Goal: Complete application form: Complete application form

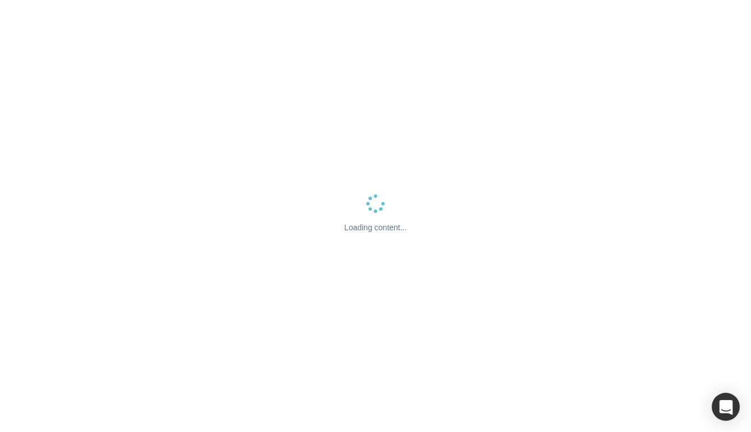
select select "US"
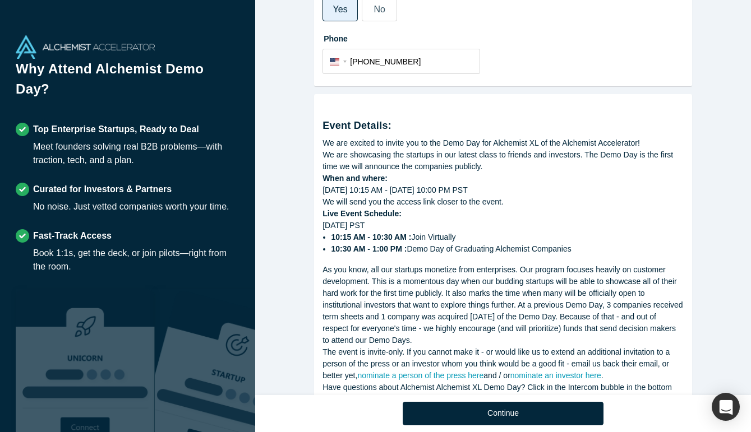
scroll to position [371, 0]
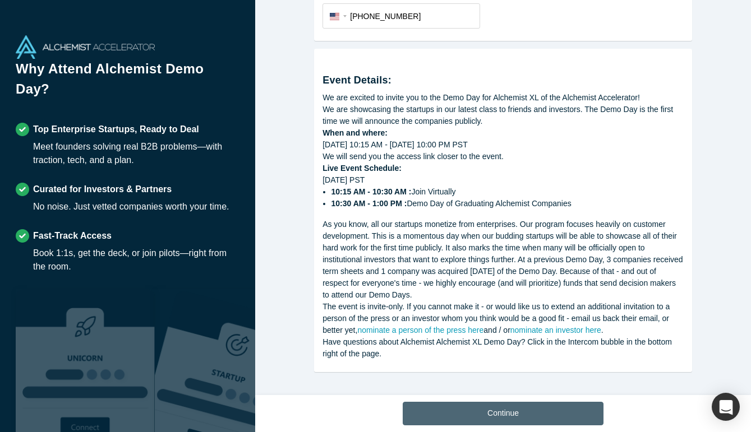
click at [472, 421] on button "Continue" at bounding box center [503, 414] width 201 height 24
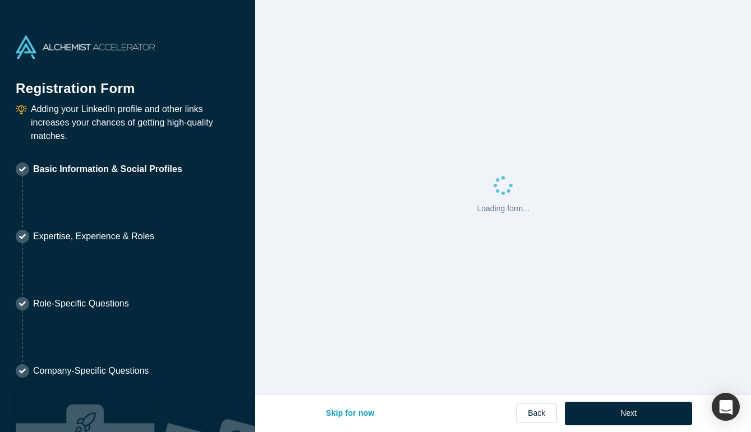
select select "US"
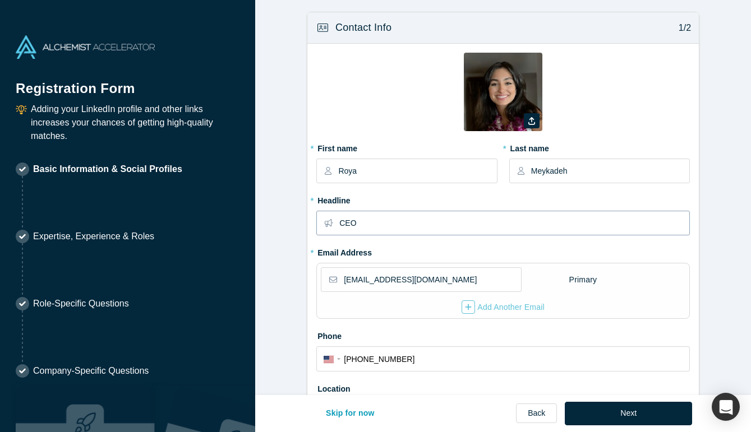
click at [342, 224] on input "CEO" at bounding box center [513, 223] width 349 height 24
type input "Previous CEO"
click at [273, 248] on form "Contact Info 1/2 Zoom Save Remove Upload New * First name [PERSON_NAME] * Last …" at bounding box center [503, 363] width 496 height 702
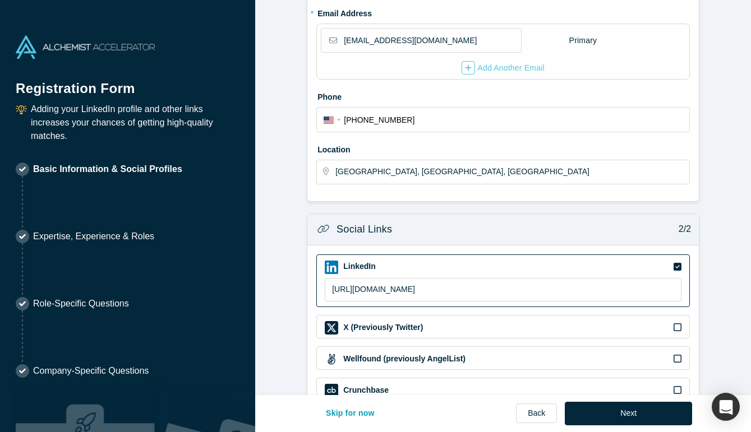
scroll to position [334, 0]
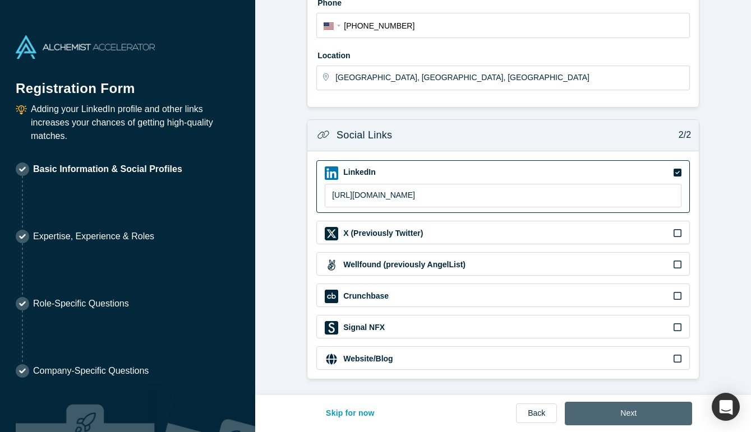
click at [669, 406] on button "Next" at bounding box center [628, 414] width 127 height 24
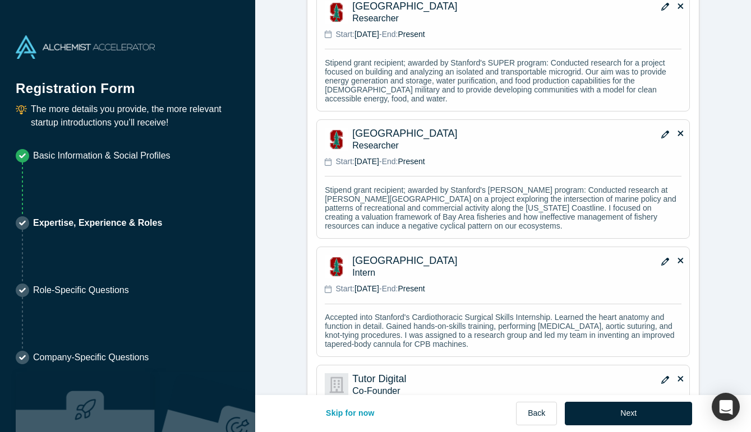
scroll to position [1075, 0]
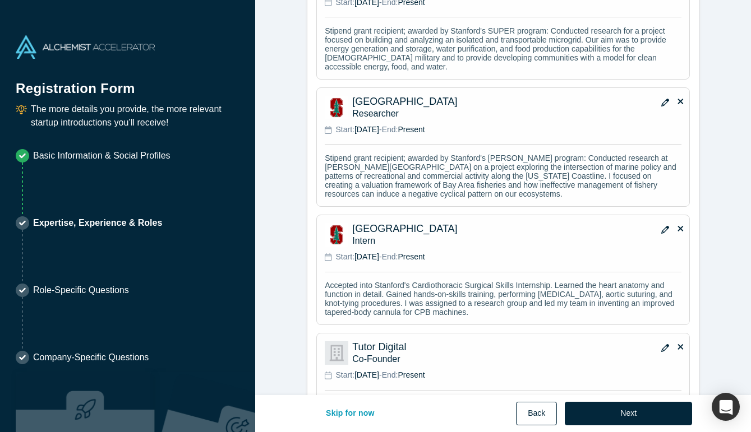
click at [541, 415] on button "Back" at bounding box center [536, 414] width 41 height 24
select select "US"
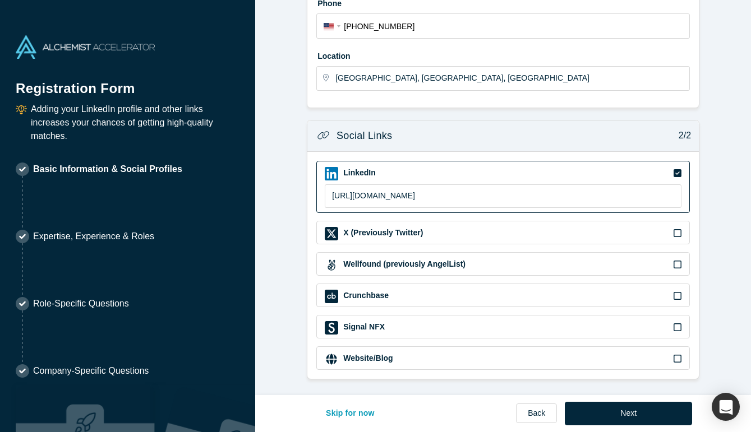
scroll to position [0, 0]
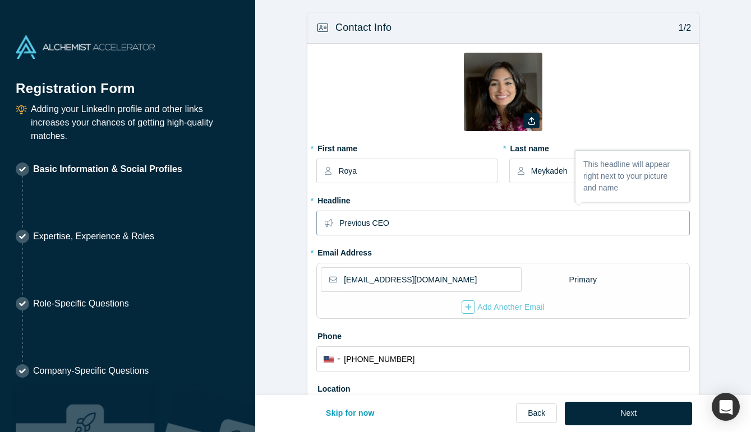
drag, startPoint x: 372, startPoint y: 224, endPoint x: 292, endPoint y: 223, distance: 80.2
click at [292, 223] on form "Contact Info 1/2 Zoom Save Remove Upload New * First name [PERSON_NAME] * Last …" at bounding box center [503, 363] width 496 height 702
type input "CEO"
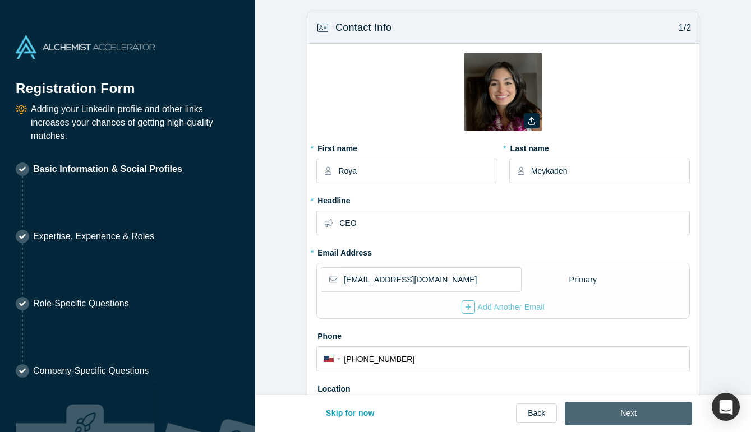
click at [633, 412] on button "Next" at bounding box center [628, 414] width 127 height 24
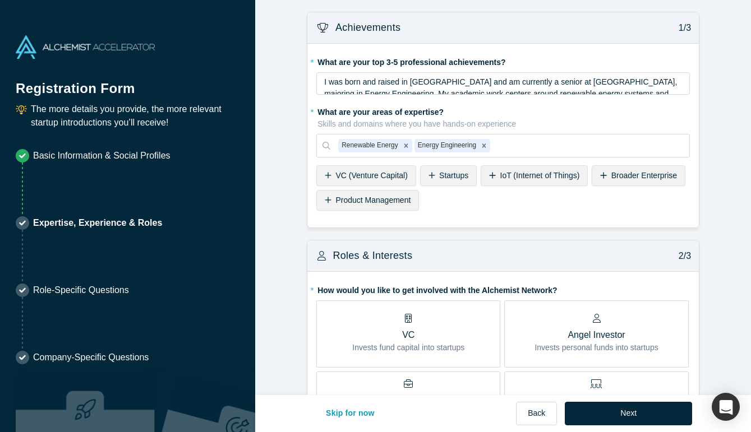
click at [442, 174] on span "Startups" at bounding box center [453, 175] width 29 height 9
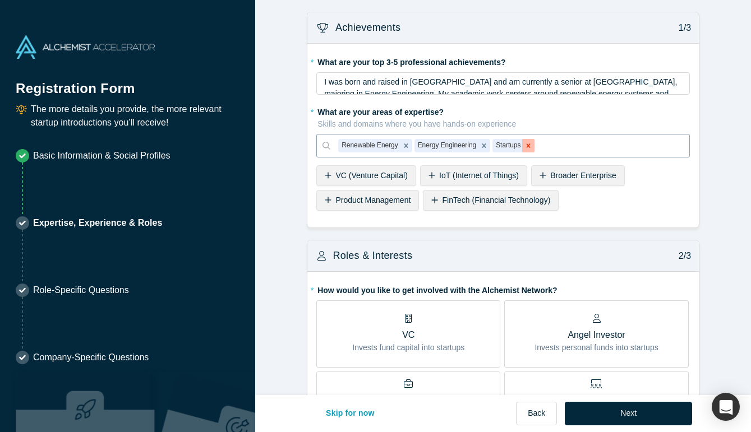
click at [525, 151] on div "Remove Startups" at bounding box center [528, 145] width 12 height 13
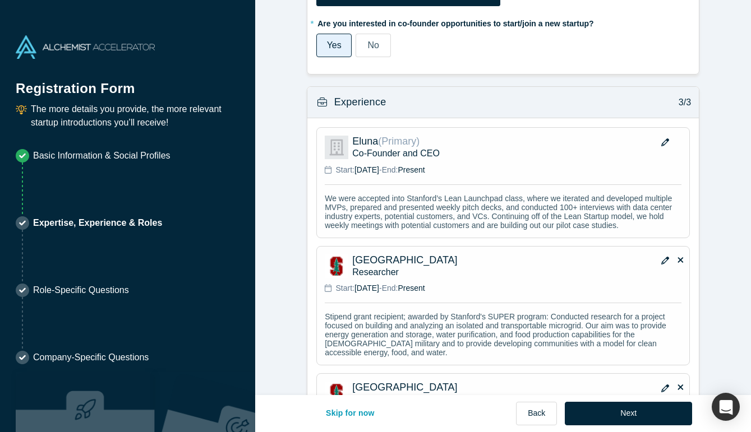
scroll to position [1175, 0]
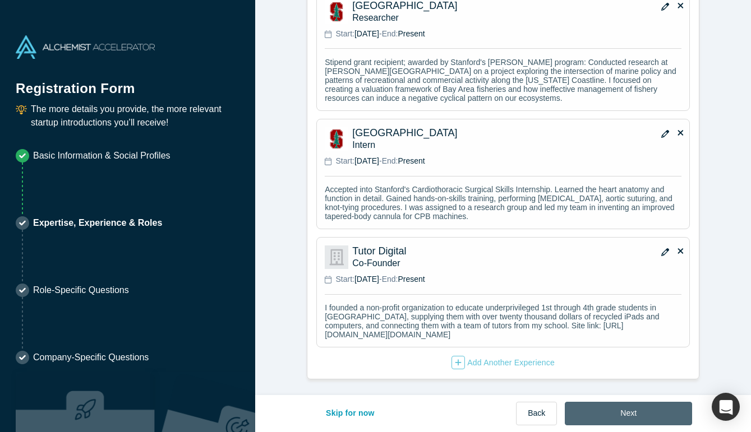
click at [644, 407] on button "Next" at bounding box center [628, 414] width 127 height 24
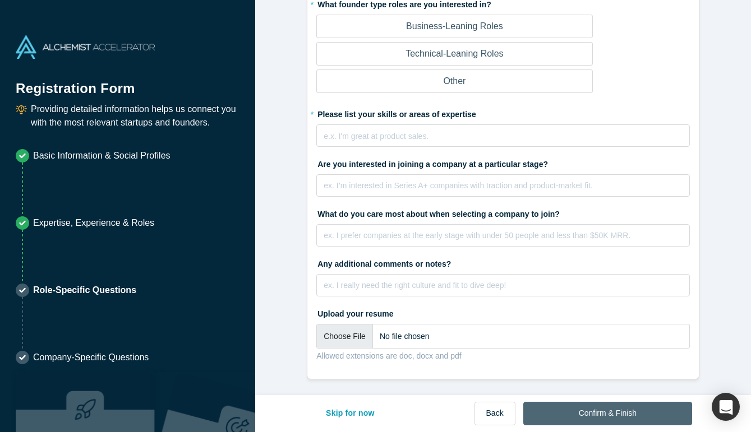
scroll to position [0, 0]
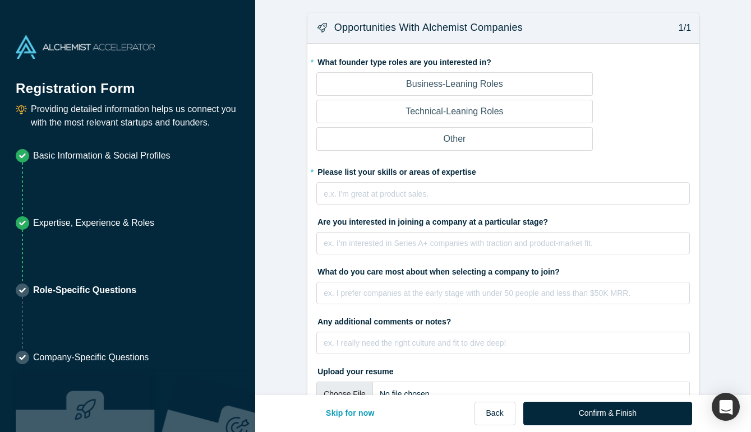
click at [504, 85] on label "Business-Leaning Roles" at bounding box center [454, 84] width 276 height 24
click at [0, 0] on input "Business-Leaning Roles" at bounding box center [0, 0] width 0 height 0
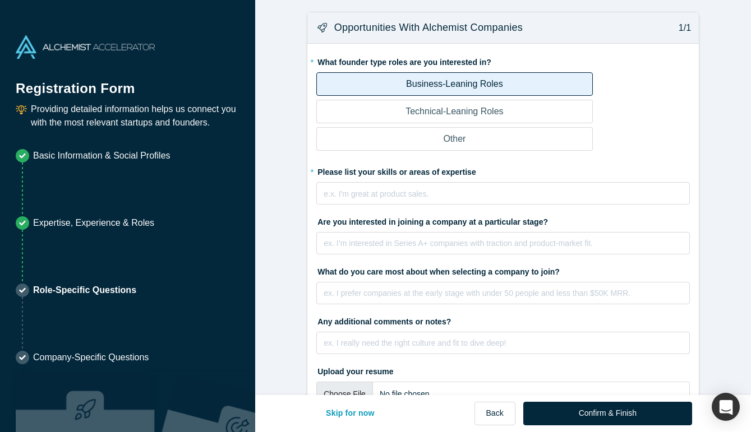
click at [498, 118] on label "Technical-Leaning Roles" at bounding box center [454, 112] width 276 height 24
click at [0, 0] on input "Technical-Leaning Roles" at bounding box center [0, 0] width 0 height 0
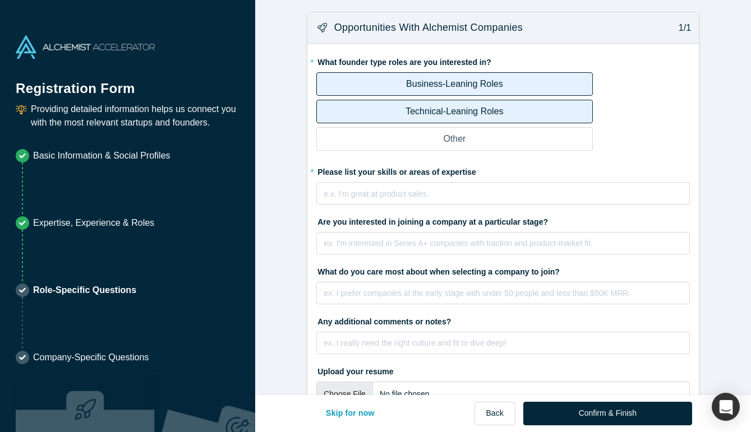
click at [498, 118] on label "Technical-Leaning Roles" at bounding box center [454, 112] width 276 height 24
click at [0, 0] on input "Technical-Leaning Roles" at bounding box center [0, 0] width 0 height 0
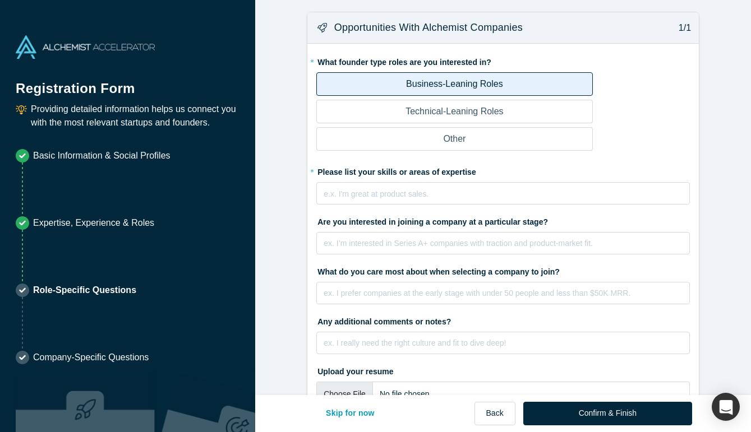
click at [498, 118] on label "Technical-Leaning Roles" at bounding box center [454, 112] width 276 height 24
click at [0, 0] on input "Technical-Leaning Roles" at bounding box center [0, 0] width 0 height 0
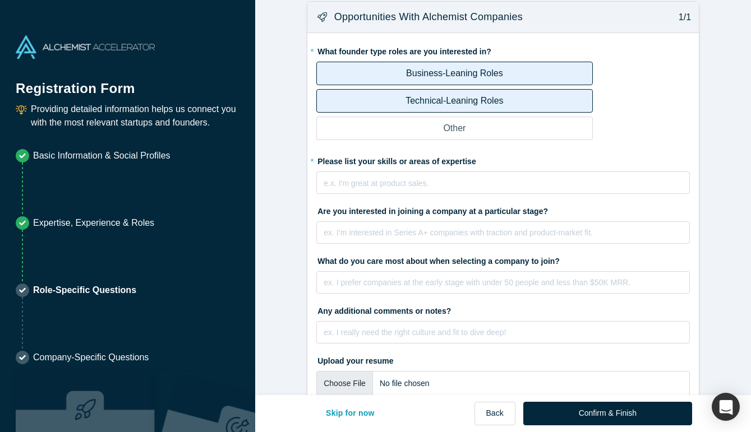
scroll to position [58, 0]
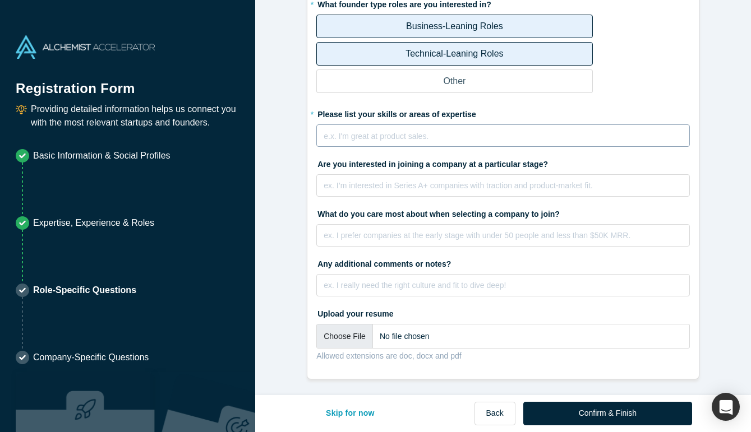
click at [492, 136] on div "rdw-editor" at bounding box center [503, 134] width 358 height 12
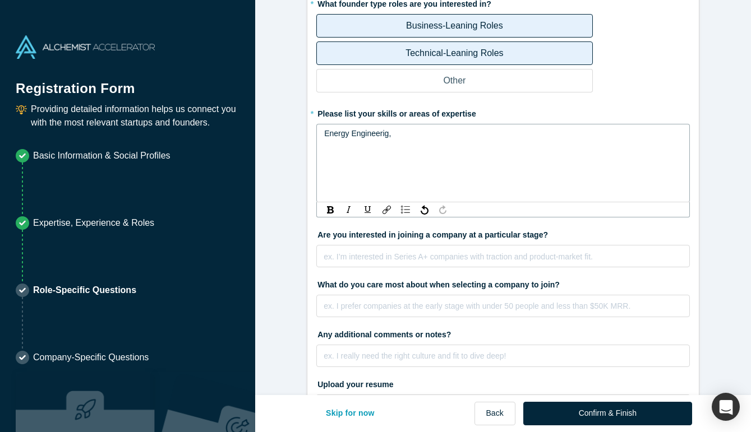
click at [361, 131] on span "Energy Engineerig," at bounding box center [357, 133] width 67 height 9
click at [414, 137] on div "Energy Engineering," at bounding box center [503, 134] width 358 height 12
click at [356, 135] on span "Energy Engineering, Reneuwable Energy" at bounding box center [396, 133] width 144 height 9
click at [444, 132] on span "Energy engineering, Reneuwable Energy" at bounding box center [395, 133] width 143 height 9
click at [479, 139] on div "Energy engineering, Reneuwable energy" at bounding box center [503, 134] width 358 height 12
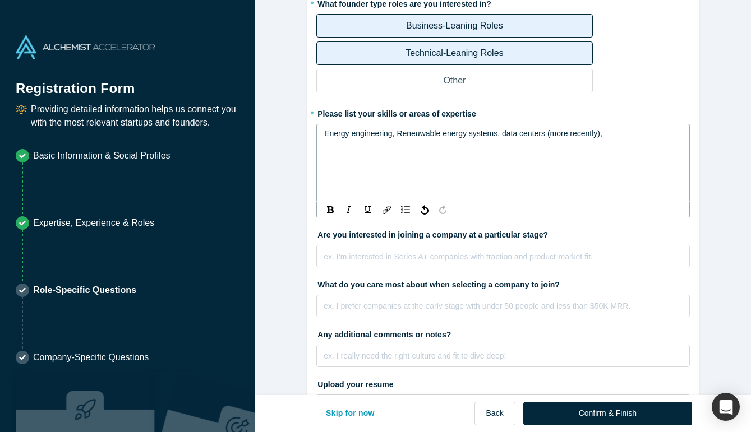
click at [420, 126] on div "Energy engineering, Reneuwable energy systems, data centers (more recently)," at bounding box center [503, 163] width 374 height 79
click at [420, 136] on span "Energy engineering, Reneuwable energy systems, data centers (more recently)," at bounding box center [463, 133] width 278 height 9
click at [605, 133] on div "Energy engineering, Renewable energy systems, data centers (more recently)," at bounding box center [503, 134] width 358 height 12
click at [621, 131] on span "Energy engineering, Renewable energy systems, data centers (more recently), sus…" at bounding box center [499, 139] width 350 height 21
click at [587, 154] on div "Energy engineering, Renewable energy systems, data centers (more recently), sus…" at bounding box center [503, 163] width 374 height 79
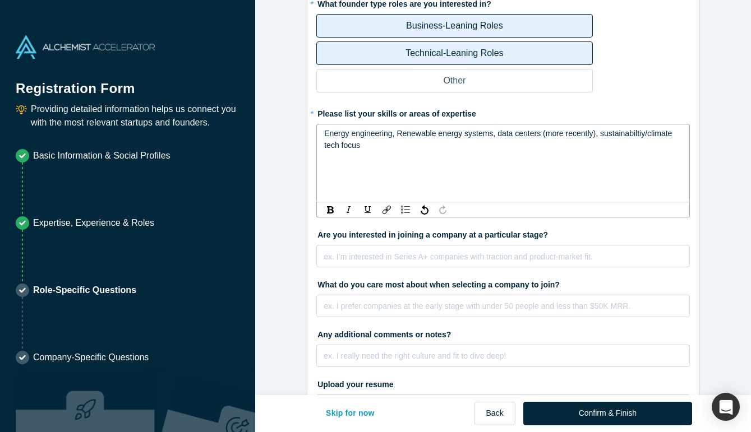
click at [631, 141] on div "Energy engineering, Renewable energy systems, data centers (more recently), sus…" at bounding box center [503, 140] width 358 height 24
click at [630, 132] on span "Energy engineering, Renewable energy systems, data centers (more recently), sus…" at bounding box center [499, 139] width 350 height 21
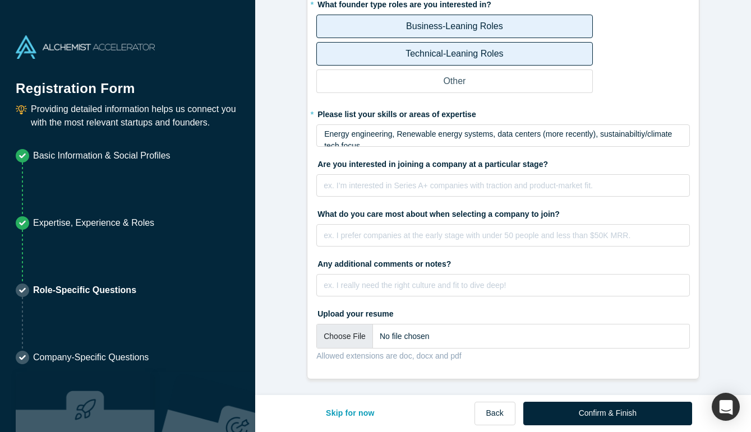
drag, startPoint x: 585, startPoint y: 153, endPoint x: 408, endPoint y: 149, distance: 177.3
click at [408, 149] on fieldset "* What founder type roles are you interested in? Business-Leaning Roles Technic…" at bounding box center [503, 182] width 374 height 375
click at [398, 146] on fieldset "* What founder type roles are you interested in? Business-Leaning Roles Technic…" at bounding box center [503, 182] width 374 height 375
click at [400, 143] on div "Energy engineering, Renewable energy systems, data centers (more recently), sus…" at bounding box center [503, 140] width 358 height 24
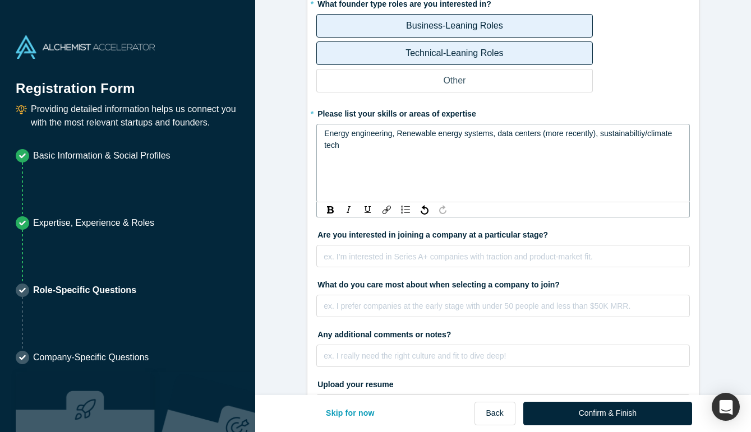
click at [630, 139] on div "Energy engineering, Renewable energy systems, data centers (more recently), sus…" at bounding box center [503, 140] width 358 height 24
drag, startPoint x: 644, startPoint y: 135, endPoint x: 599, endPoint y: 137, distance: 44.9
click at [599, 137] on span "Energy engineering, Renewable energy systems, data centers (more recently), sus…" at bounding box center [499, 139] width 350 height 21
copy span "sustainabiltiy"
click at [644, 133] on span "Energy engineering, Renewable energy systems, data centers (more recently), sus…" at bounding box center [499, 139] width 350 height 21
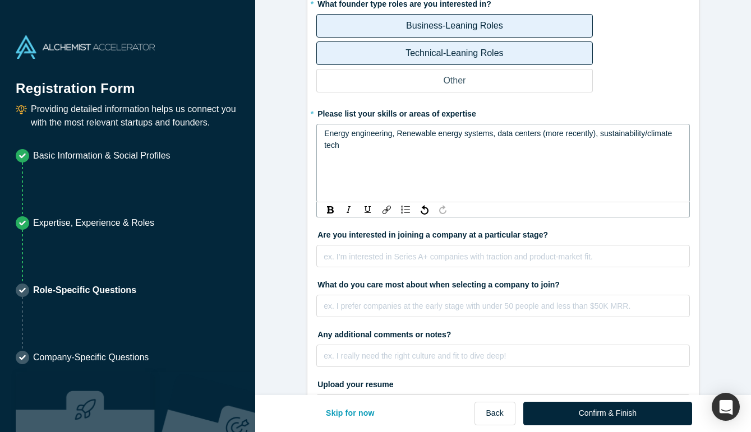
scroll to position [130, 0]
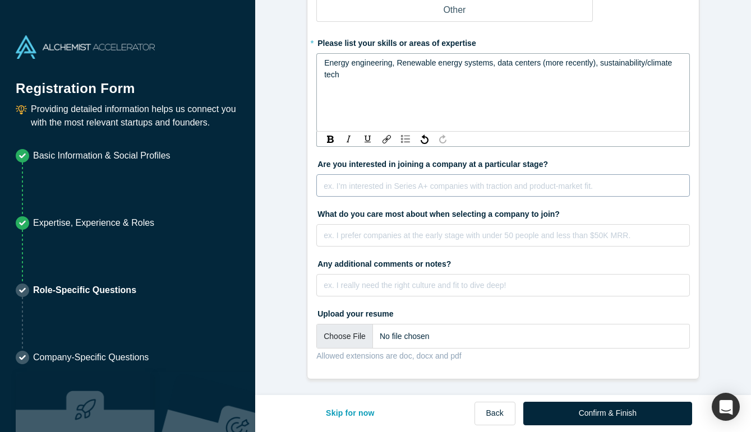
click at [403, 187] on div "ex. I’m interested in Series A+ companies with traction and product-market fit." at bounding box center [503, 185] width 374 height 22
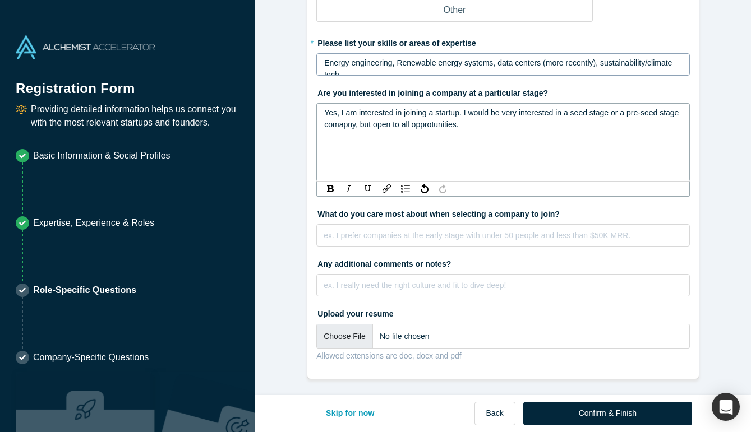
click at [338, 124] on span "Yes, I am interested in joining a startup. I would be very interested in a seed…" at bounding box center [502, 118] width 357 height 21
click at [432, 121] on span "Yes, I am interested in joining a startup. I would be very interested in a seed…" at bounding box center [502, 118] width 357 height 21
click at [432, 129] on div "Yes, I am interested in joining a startup. I would be very interested in a seed…" at bounding box center [503, 119] width 358 height 24
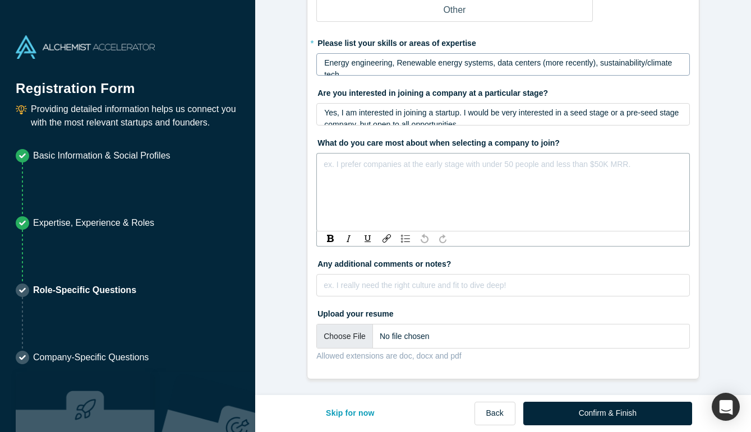
click at [563, 232] on div "ex. I prefer companies at the early stage with under 50 people and less than $5…" at bounding box center [503, 192] width 374 height 79
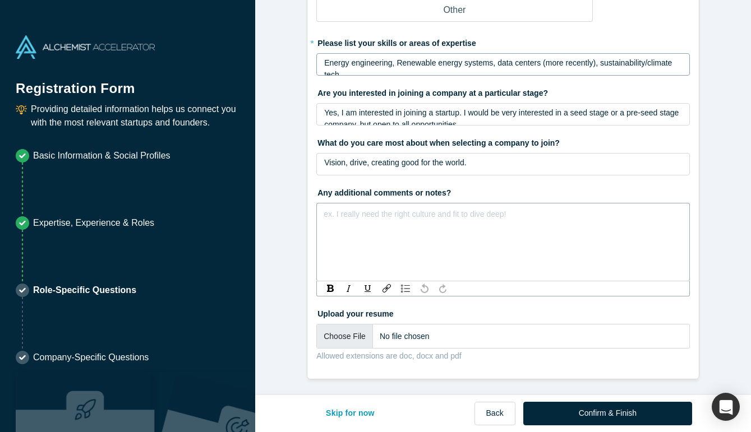
click at [365, 282] on div "ex. I really need the right culture and fit to dive deep!" at bounding box center [503, 242] width 374 height 79
click at [366, 227] on div "Any additional comments or notes? ex. I really need the right culture and fit t…" at bounding box center [503, 239] width 374 height 113
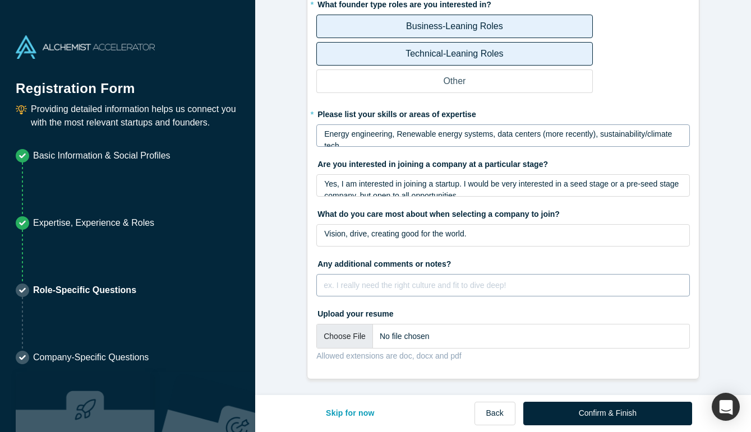
scroll to position [58, 0]
click at [351, 284] on div "rdw-editor" at bounding box center [503, 284] width 358 height 12
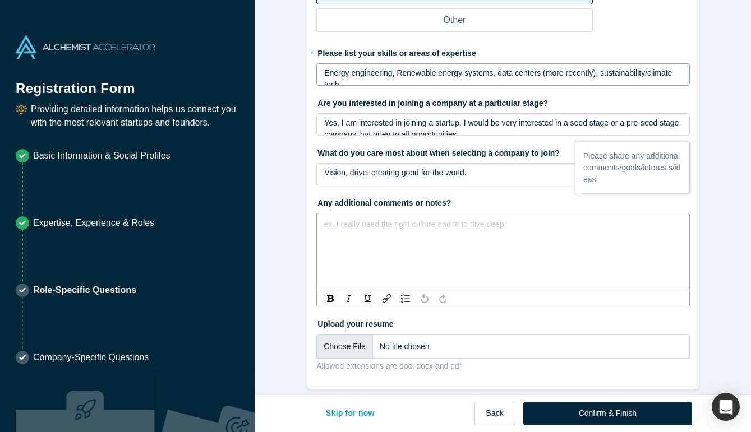
scroll to position [130, 0]
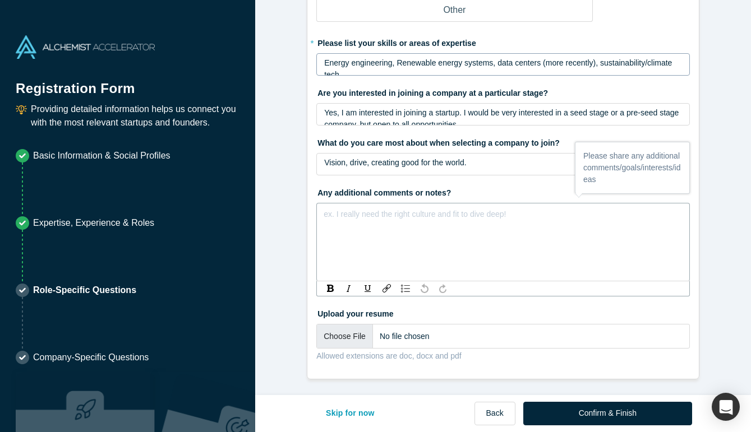
click at [328, 210] on div "rdw-editor" at bounding box center [503, 213] width 358 height 12
click at [325, 213] on div "rdw-editor" at bounding box center [503, 213] width 358 height 12
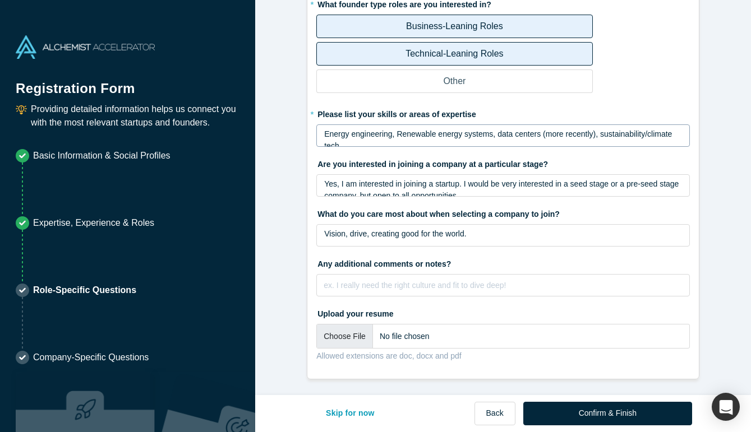
scroll to position [58, 0]
click at [429, 297] on div "ex. I really need the right culture and fit to dive deep!" at bounding box center [503, 285] width 374 height 22
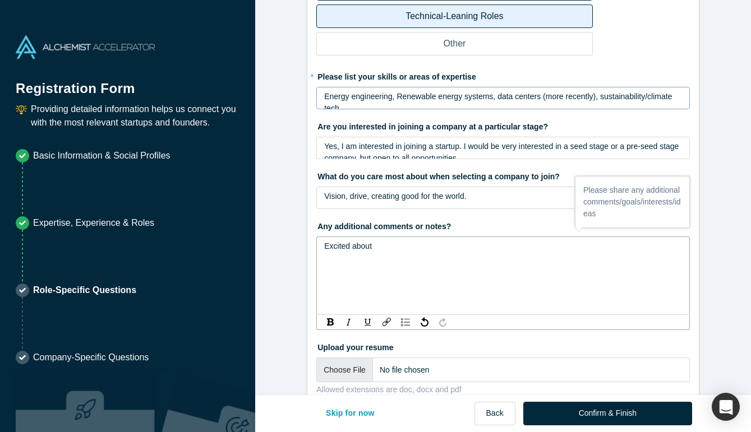
scroll to position [98, 0]
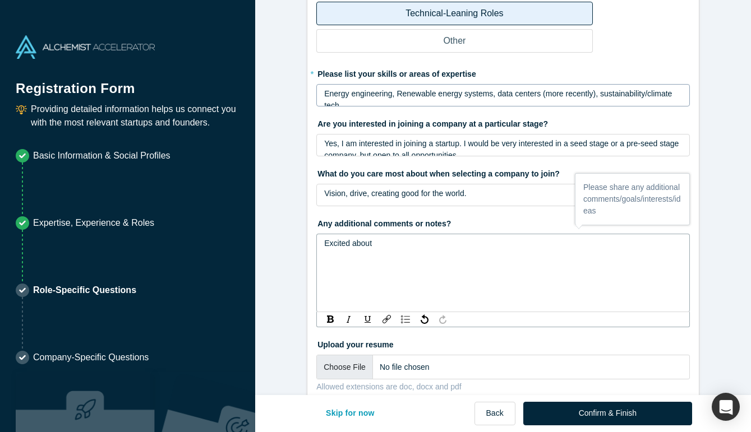
drag, startPoint x: 385, startPoint y: 246, endPoint x: 240, endPoint y: 243, distance: 145.9
click at [240, 243] on div "Registration Form Providing detailed information helps us connect you with the …" at bounding box center [375, 216] width 751 height 432
click at [328, 243] on span "Life dream" at bounding box center [342, 243] width 37 height 9
click at [378, 245] on div "My life dream" at bounding box center [503, 244] width 358 height 12
click at [415, 243] on span "My dream is to have a sucessful startup and with like-minded driven people I am…" at bounding box center [489, 243] width 330 height 9
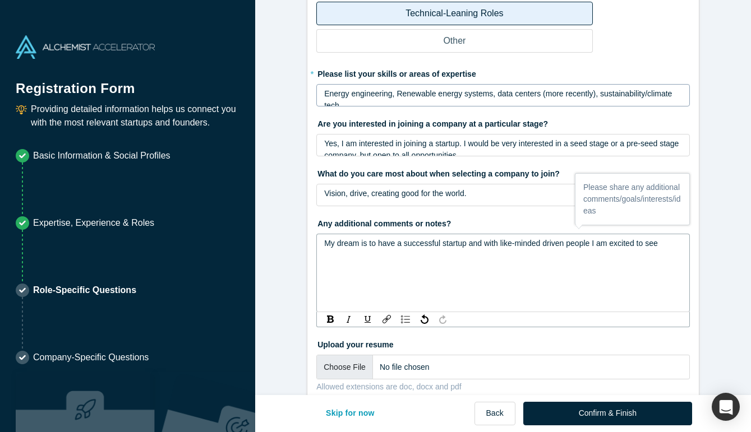
click at [466, 243] on span "My dream is to have a successful startup and with like-minded driven people I a…" at bounding box center [491, 243] width 334 height 9
click at [548, 247] on span "My dream is to have a successful startup, and with like-minded driven people I …" at bounding box center [491, 243] width 335 height 9
drag, startPoint x: 681, startPoint y: 246, endPoint x: 615, endPoint y: 250, distance: 65.7
click at [615, 250] on div "My dream is to have a successful startup, and with like-minded and driven peopl…" at bounding box center [503, 273] width 374 height 79
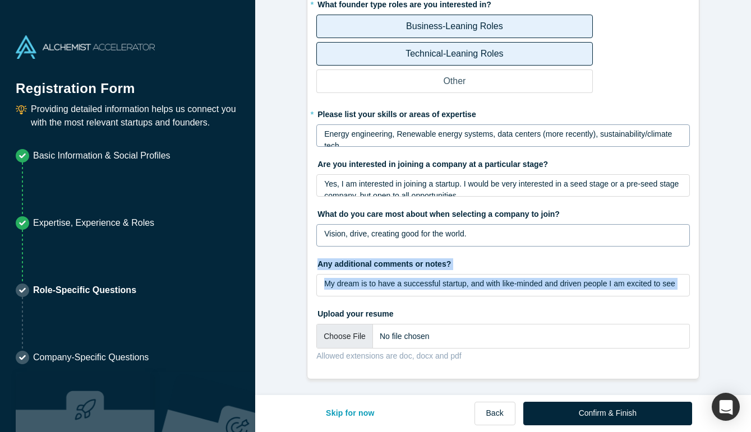
scroll to position [59, 0]
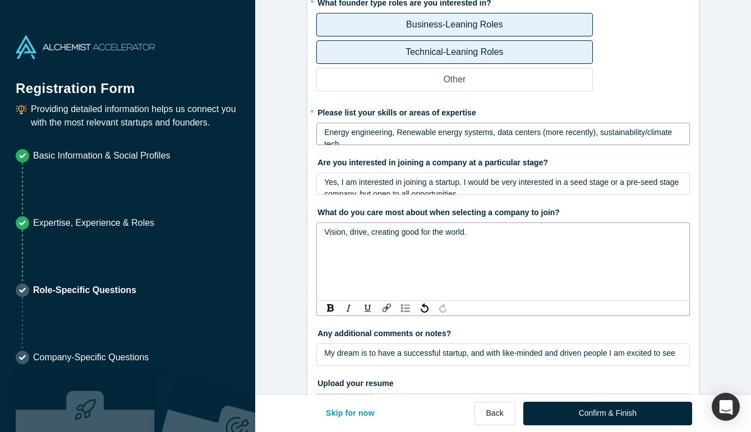
drag, startPoint x: 684, startPoint y: 243, endPoint x: 614, endPoint y: 243, distance: 69.6
click at [614, 243] on fieldset "* What founder type roles are you interested in? Business-Leaning Roles Technic…" at bounding box center [503, 216] width 374 height 446
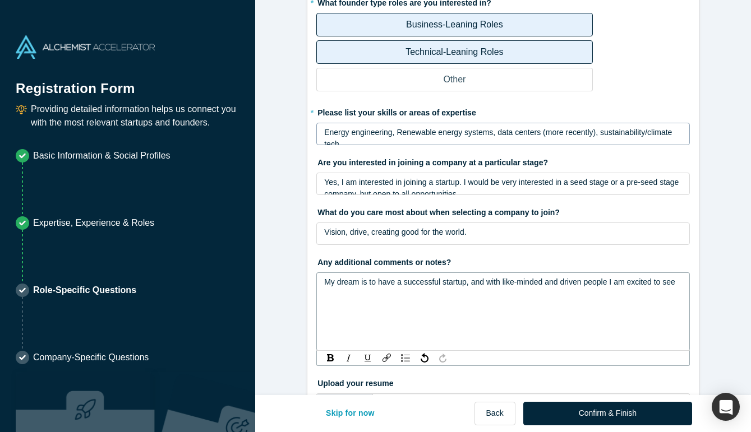
click at [623, 351] on div "My dream is to have a successful startup, and with like-minded and driven peopl…" at bounding box center [503, 312] width 374 height 79
drag, startPoint x: 680, startPoint y: 280, endPoint x: 597, endPoint y: 280, distance: 83.6
click at [597, 280] on span "My dream is to have a successful startup, and with like-minded and driven peopl…" at bounding box center [499, 282] width 351 height 9
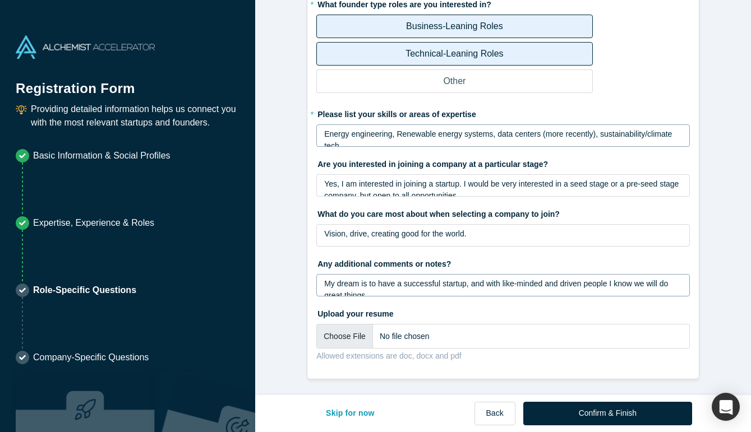
click at [255, 312] on div "Registration Form Providing detailed information helps us connect you with the …" at bounding box center [127, 216] width 255 height 432
click at [386, 287] on span "My dream is to have a successful startup, and with like-minded and driven peopl…" at bounding box center [497, 289] width 346 height 21
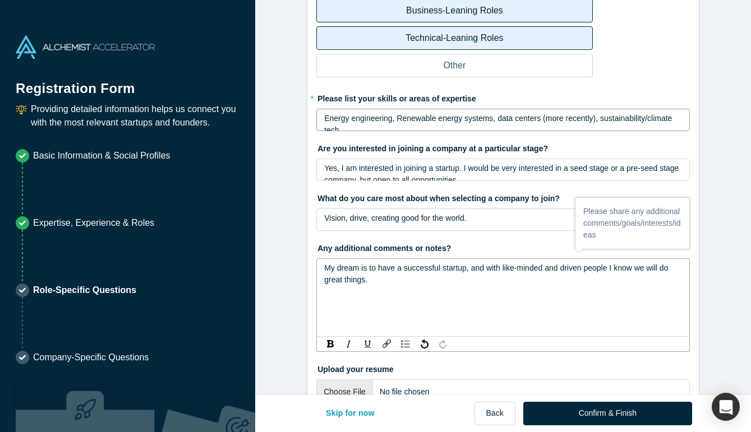
scroll to position [74, 0]
drag, startPoint x: 658, startPoint y: 275, endPoint x: 646, endPoint y: 271, distance: 13.1
click at [646, 271] on div "My dream is to have a successful startup, and with like-minded and driven peopl…" at bounding box center [503, 274] width 358 height 24
click at [573, 279] on div "My dream is to have a successful startup, and with like-minded and driven peopl…" at bounding box center [503, 274] width 358 height 24
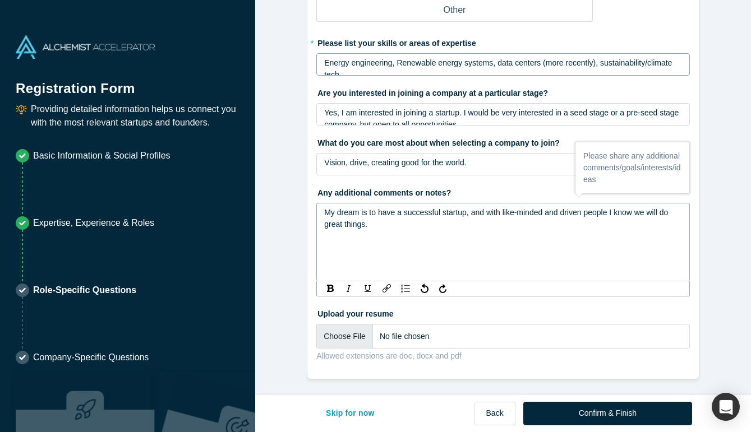
click at [724, 295] on form "Opportunities with Alchemist companies 1/1 * What founder type roles are you in…" at bounding box center [503, 131] width 496 height 497
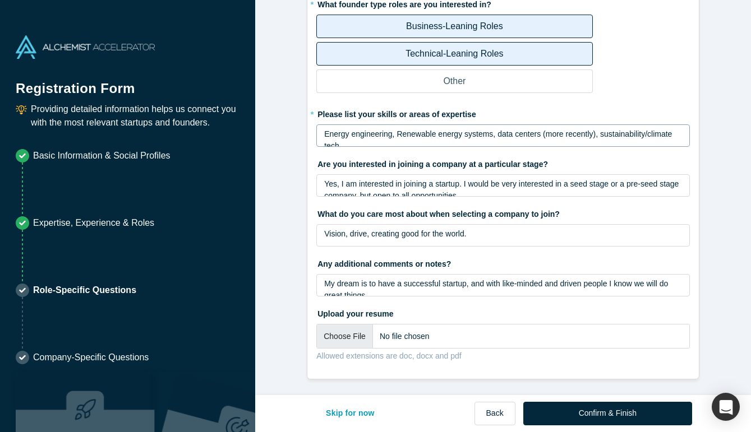
scroll to position [58, 0]
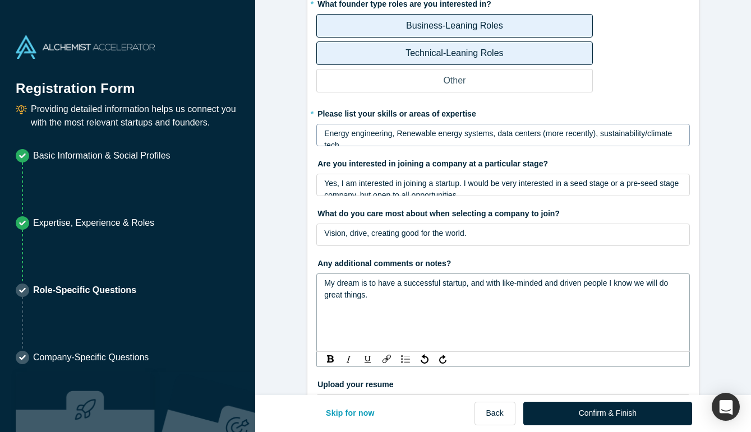
click at [544, 284] on div "My dream is to have a successful startup, and with like-minded and driven peopl…" at bounding box center [503, 290] width 358 height 24
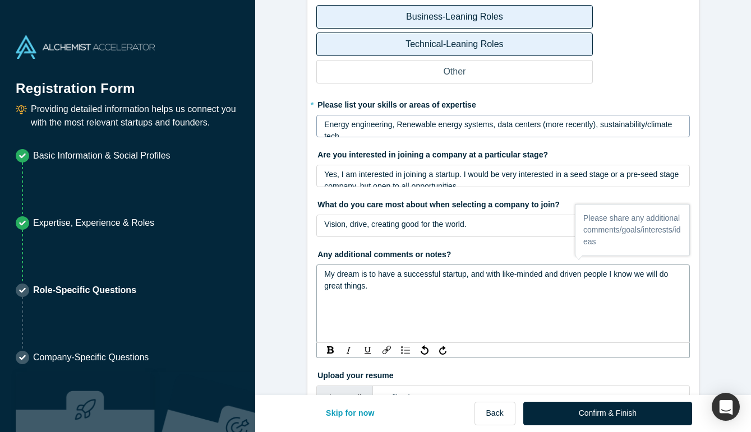
click at [280, 300] on form "Opportunities with Alchemist companies 1/1 * What founder type roles are you in…" at bounding box center [503, 192] width 496 height 497
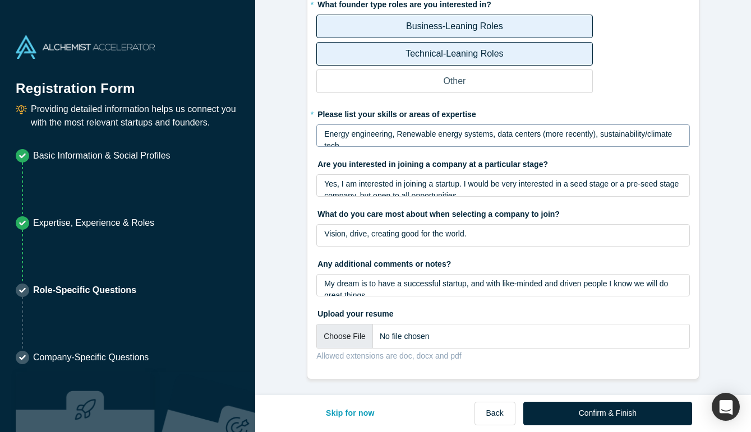
scroll to position [58, 0]
click at [274, 217] on form "Opportunities with Alchemist companies 1/1 * What founder type roles are you in…" at bounding box center [503, 167] width 496 height 426
